Goal: Transaction & Acquisition: Subscribe to service/newsletter

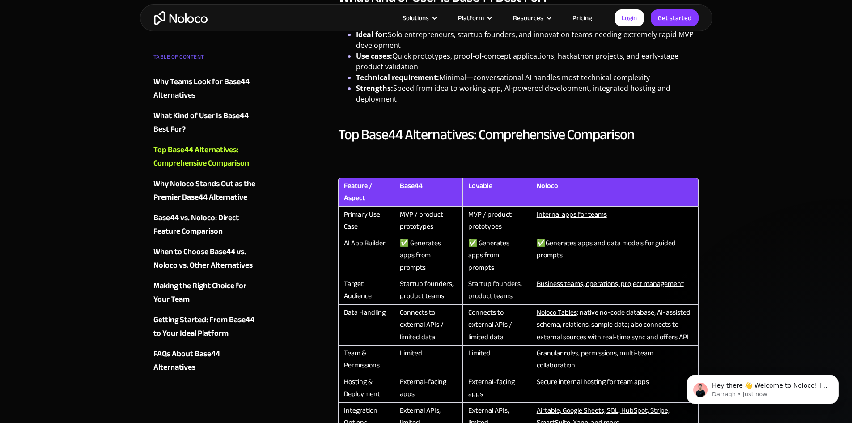
scroll to position [895, 0]
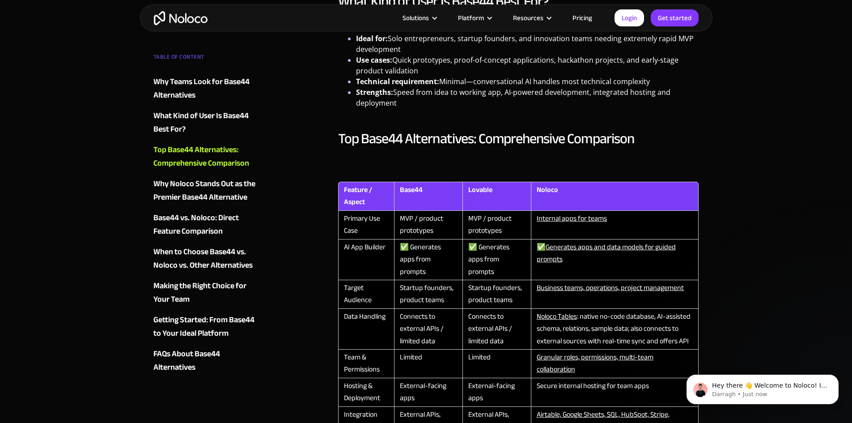
click at [484, 192] on th "Lovable" at bounding box center [496, 196] width 68 height 29
click at [547, 193] on th "Noloco" at bounding box center [615, 196] width 168 height 29
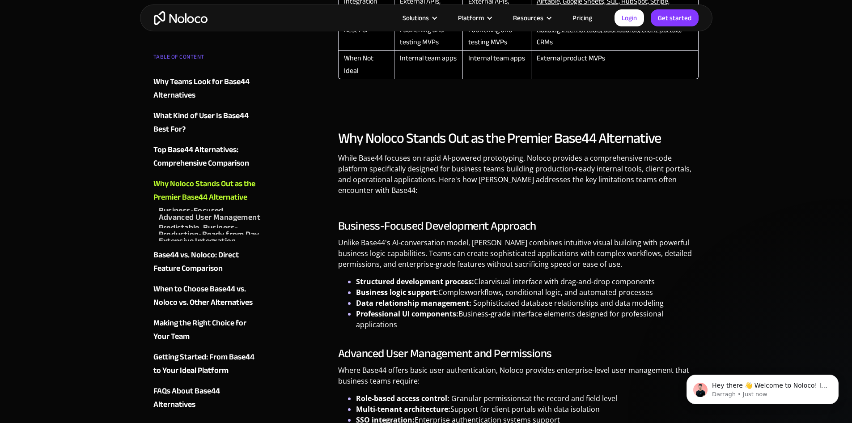
scroll to position [1342, 0]
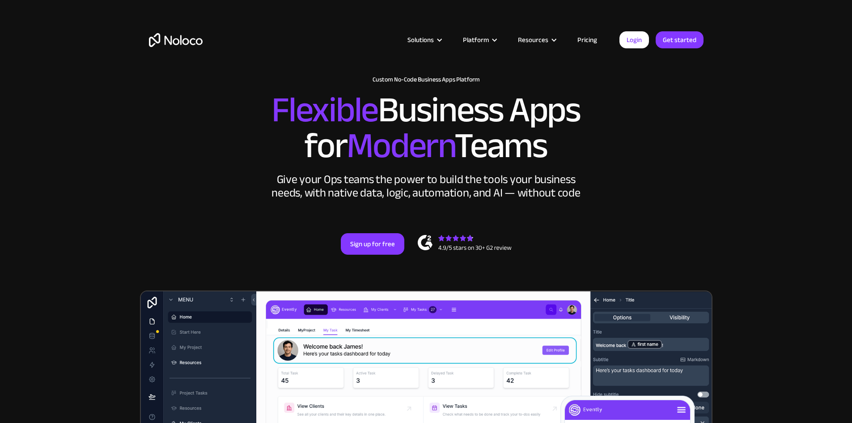
click at [593, 43] on link "Pricing" at bounding box center [587, 40] width 42 height 12
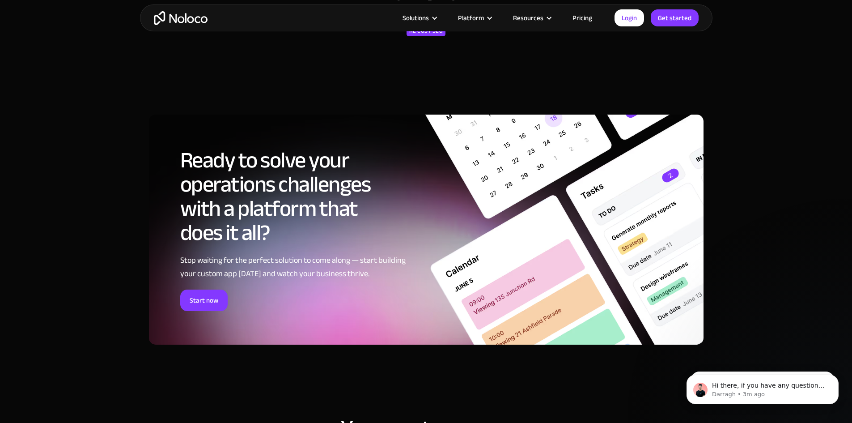
scroll to position [4232, 0]
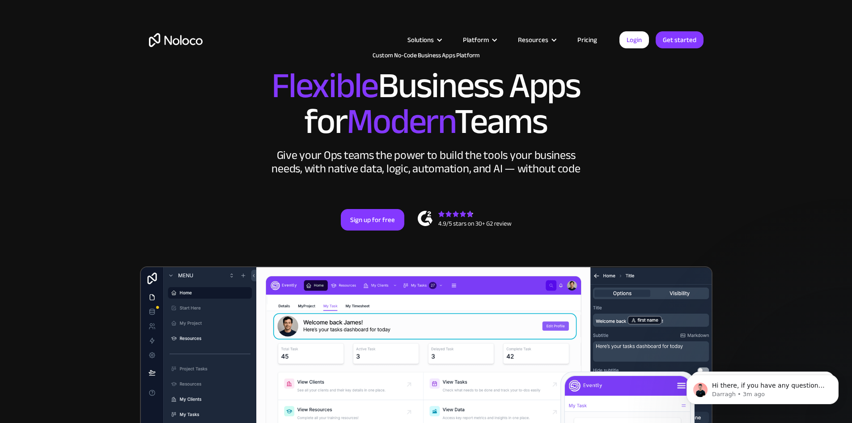
scroll to position [0, 0]
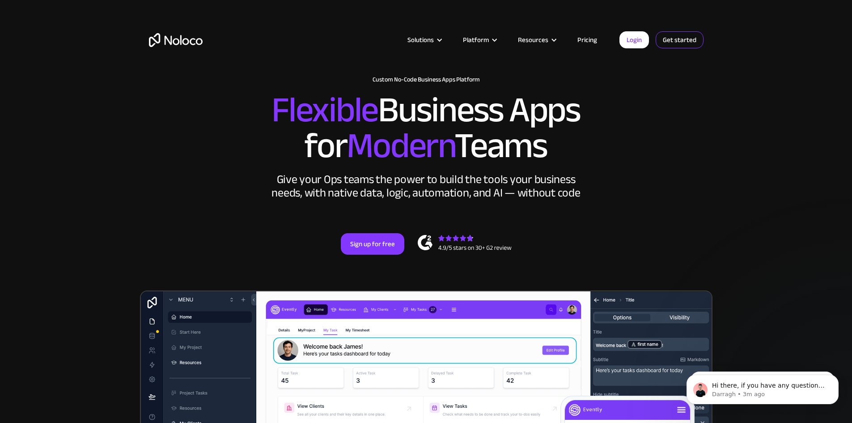
click at [682, 36] on link "Get started" at bounding box center [680, 39] width 48 height 17
click at [310, 246] on div "New: Connect Noloco to Stripe Custom No-Code Business Apps Platform Flexible Bu…" at bounding box center [426, 174] width 572 height 214
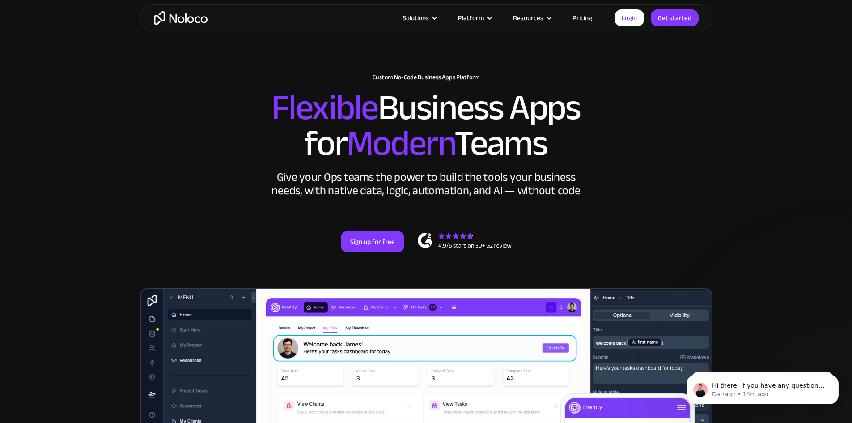
scroll to position [4, 0]
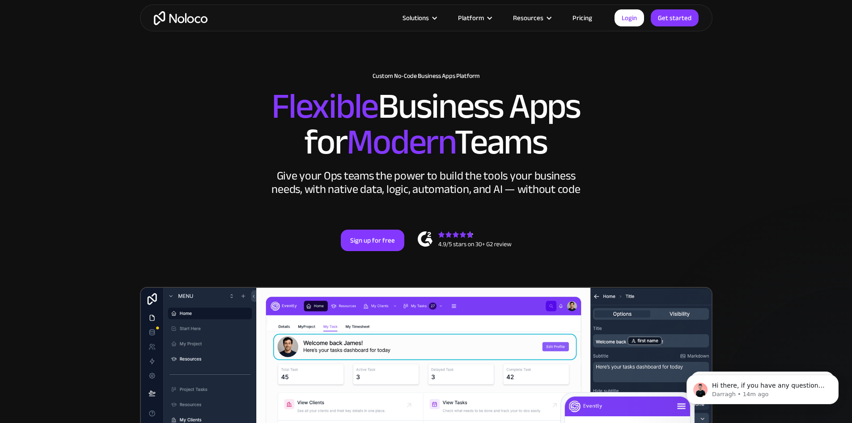
click at [585, 17] on link "Pricing" at bounding box center [582, 18] width 42 height 12
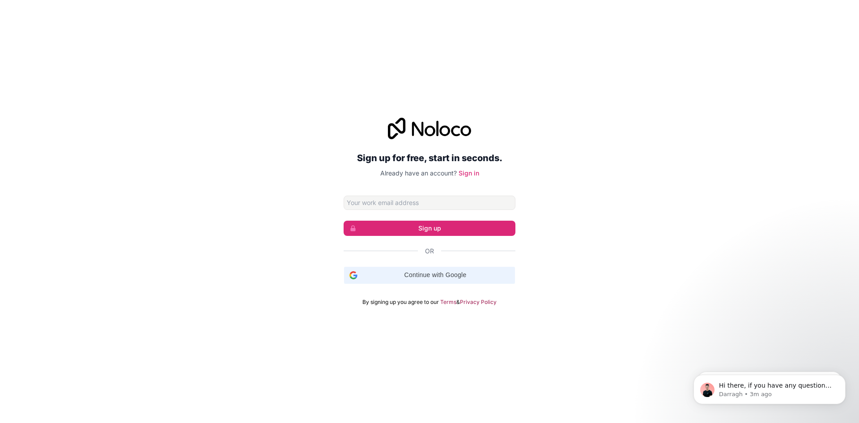
click at [424, 276] on span "Continue with Google" at bounding box center [435, 274] width 148 height 9
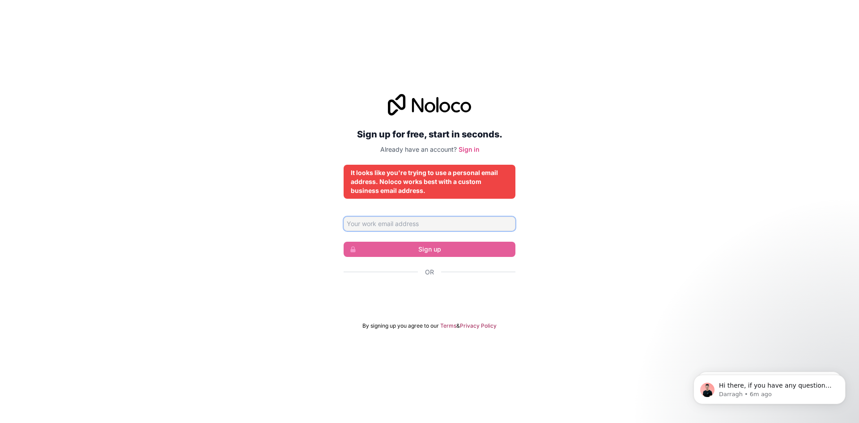
click at [375, 224] on input "Email address" at bounding box center [429, 223] width 172 height 14
paste input "[EMAIL_ADDRESS][DOMAIN_NAME]"
type input "[EMAIL_ADDRESS][DOMAIN_NAME]"
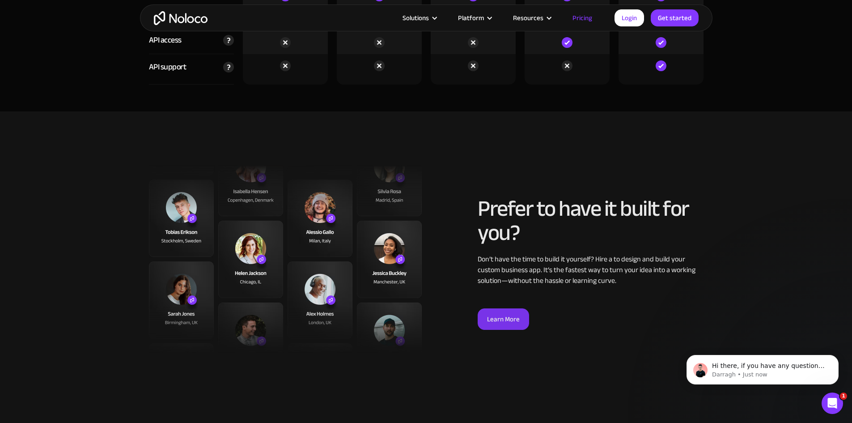
scroll to position [3099, 0]
